Goal: Task Accomplishment & Management: Use online tool/utility

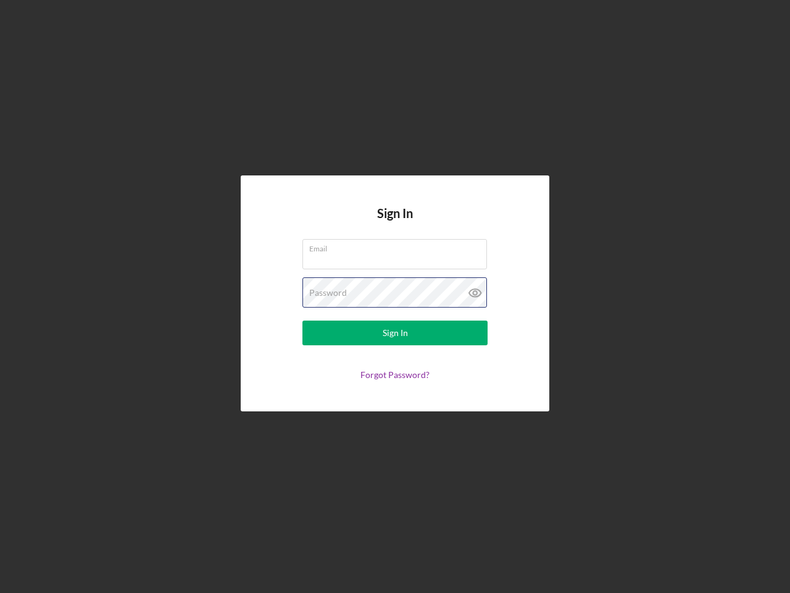
click at [395, 296] on div "Password" at bounding box center [394, 292] width 185 height 31
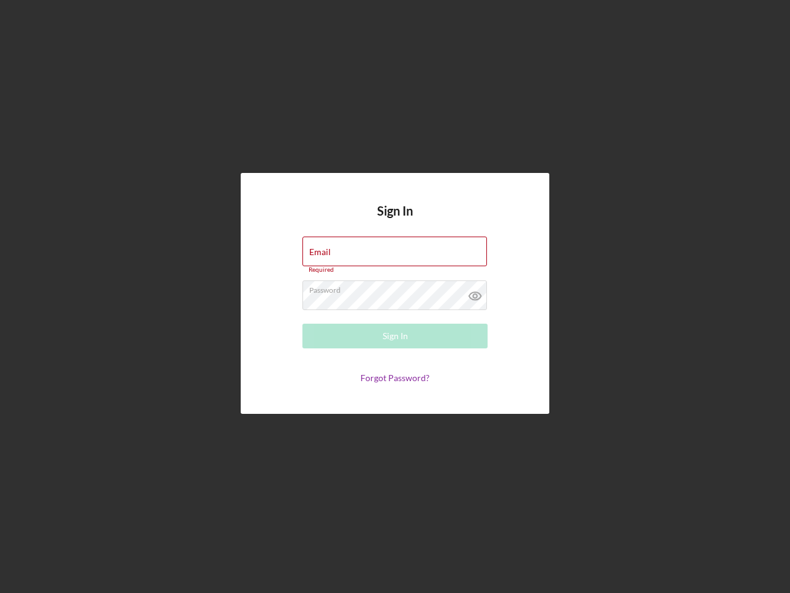
click at [475, 293] on icon at bounding box center [475, 295] width 31 height 31
